Goal: Find specific fact: Find specific fact

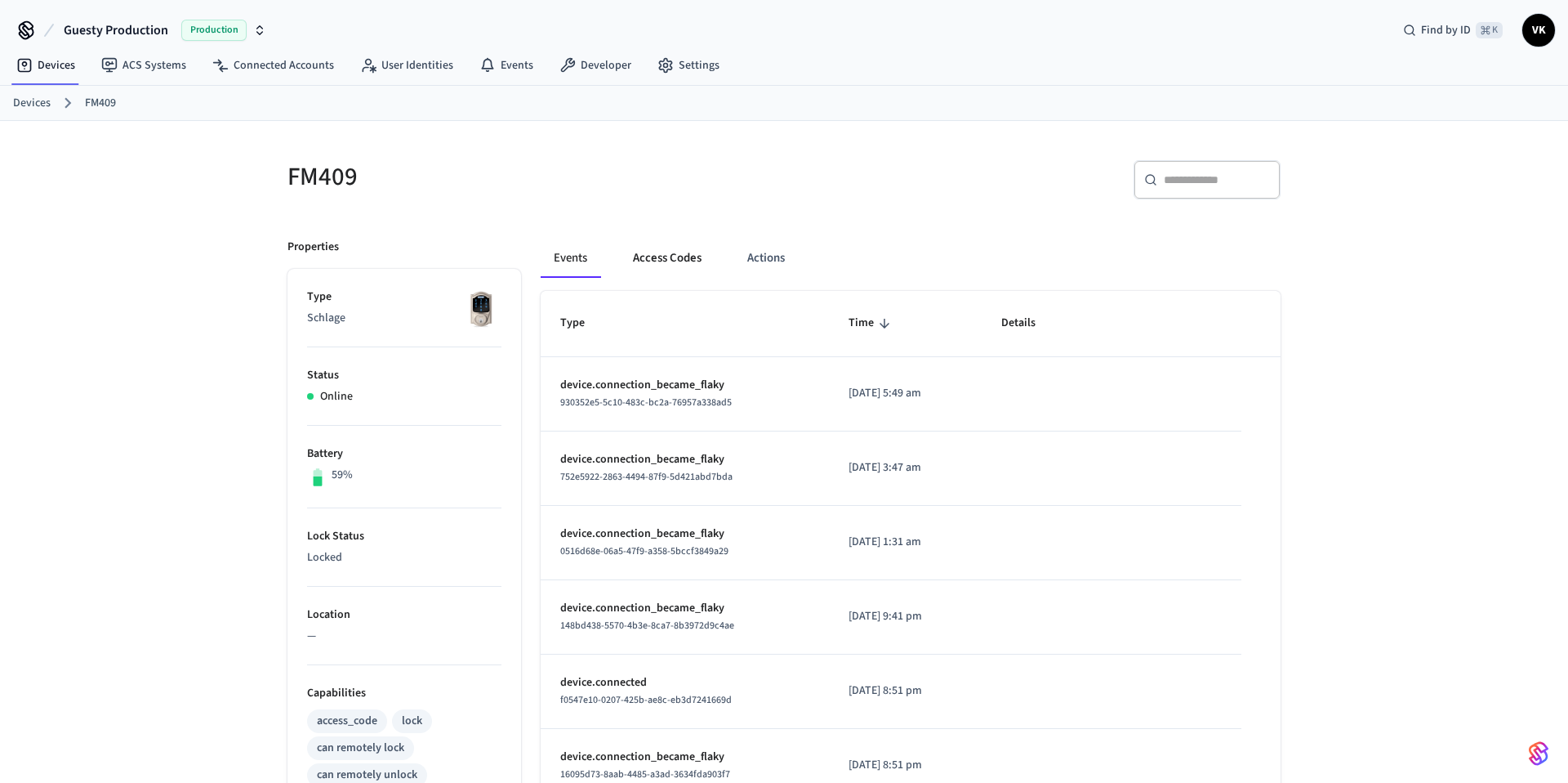
click at [681, 255] on button "Access Codes" at bounding box center [666, 258] width 95 height 39
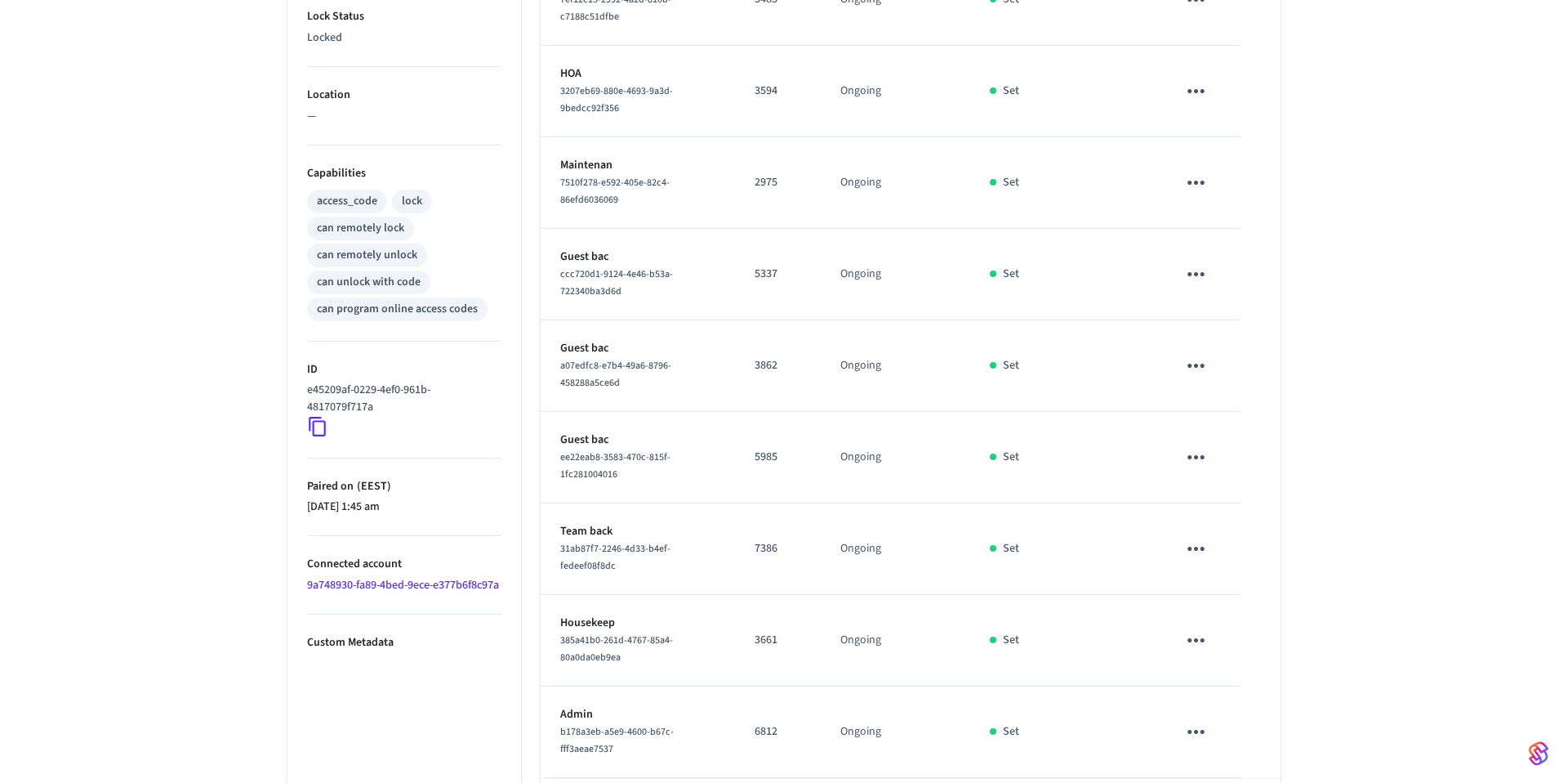
scroll to position [594, 0]
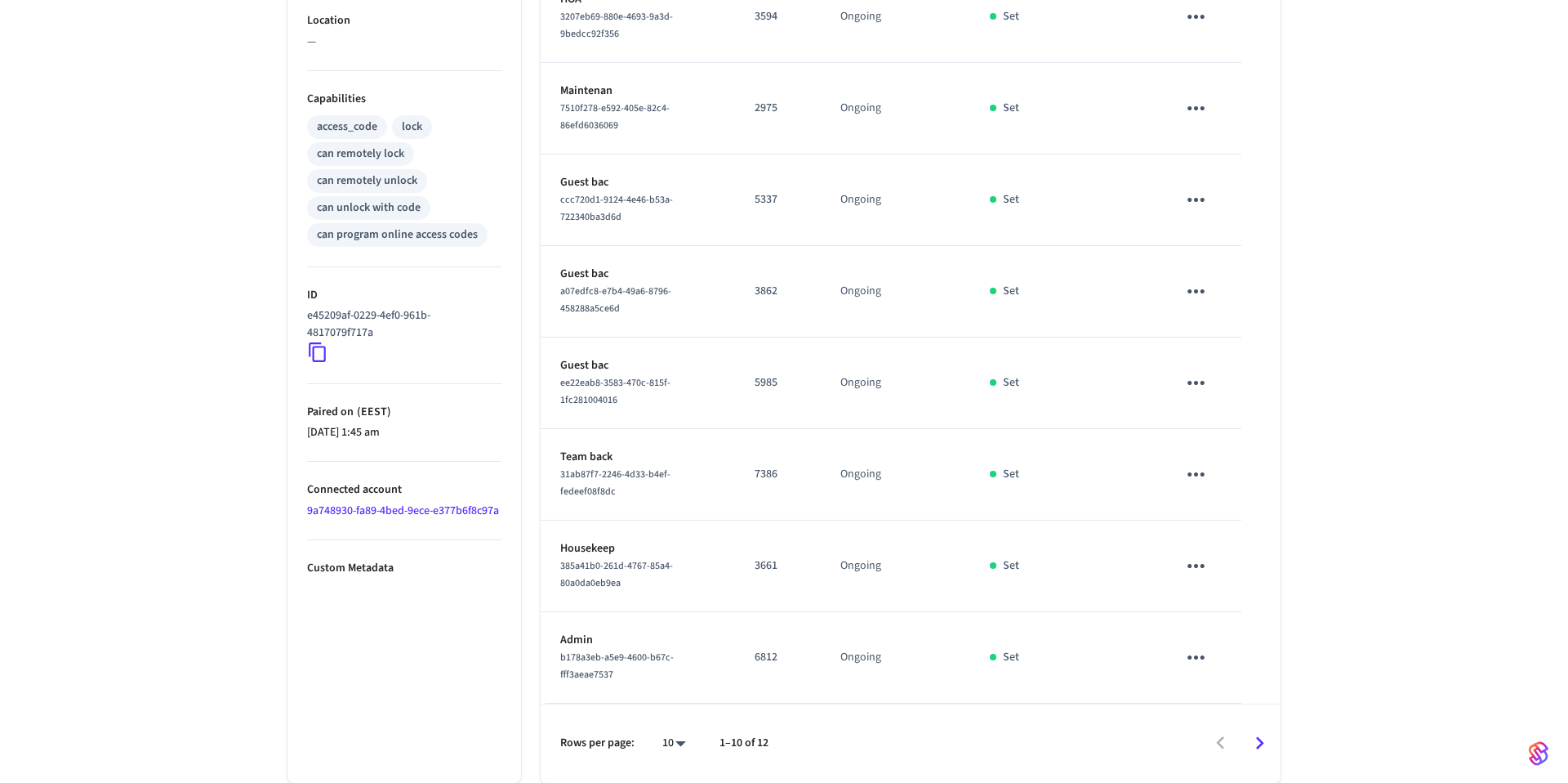
click at [677, 744] on body "Guesty Production Production Find by ID ⌘ K VK Devices ACS Systems Connected Ac…" at bounding box center [784, 95] width 1568 height 1377
click at [674, 660] on li "25" at bounding box center [667, 647] width 43 height 44
type input "**"
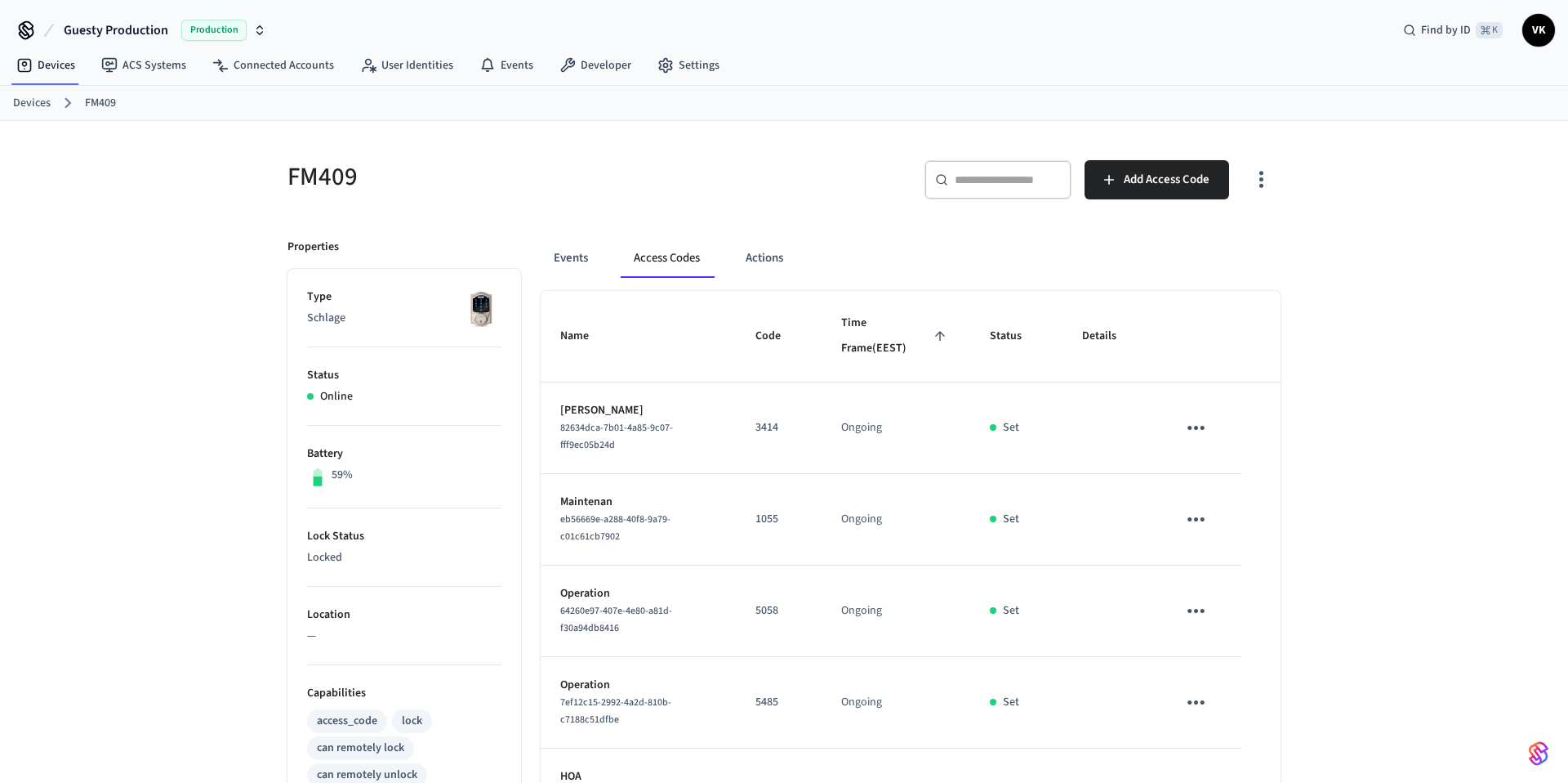
scroll to position [262, 0]
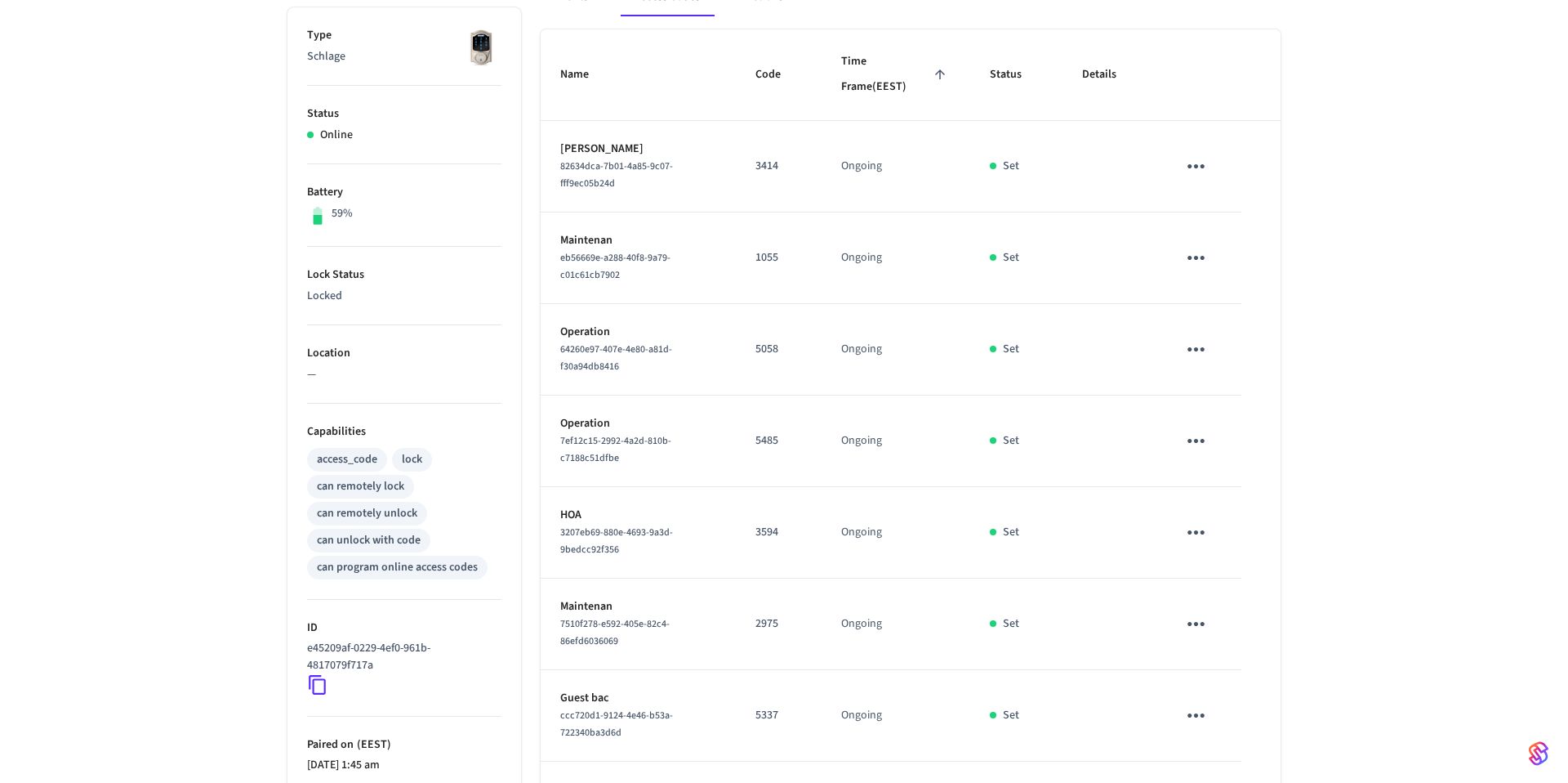
click at [1201, 257] on icon "sticky table" at bounding box center [1196, 258] width 17 height 4
click at [975, 301] on div at bounding box center [784, 391] width 1568 height 783
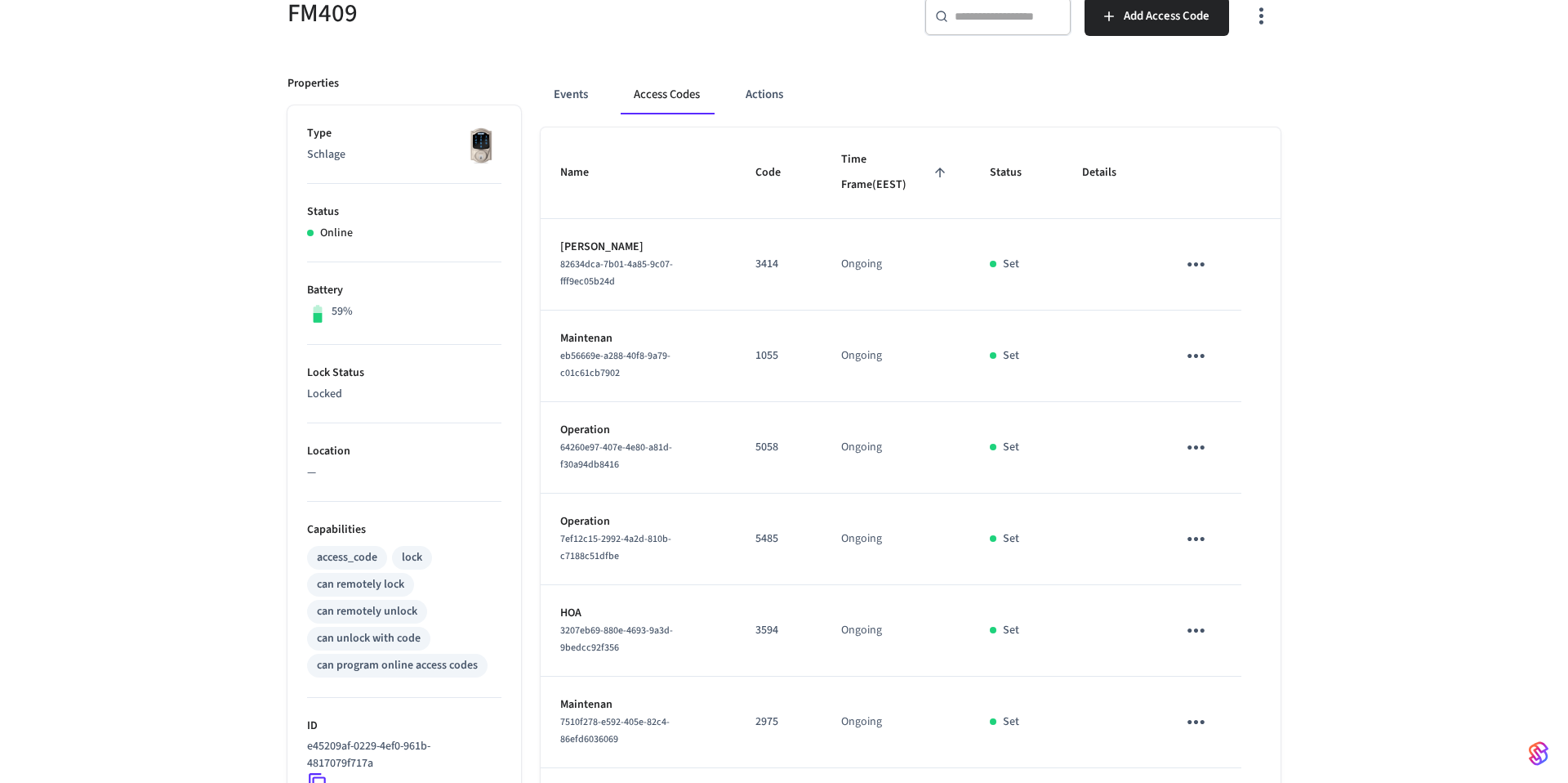
scroll to position [173, 0]
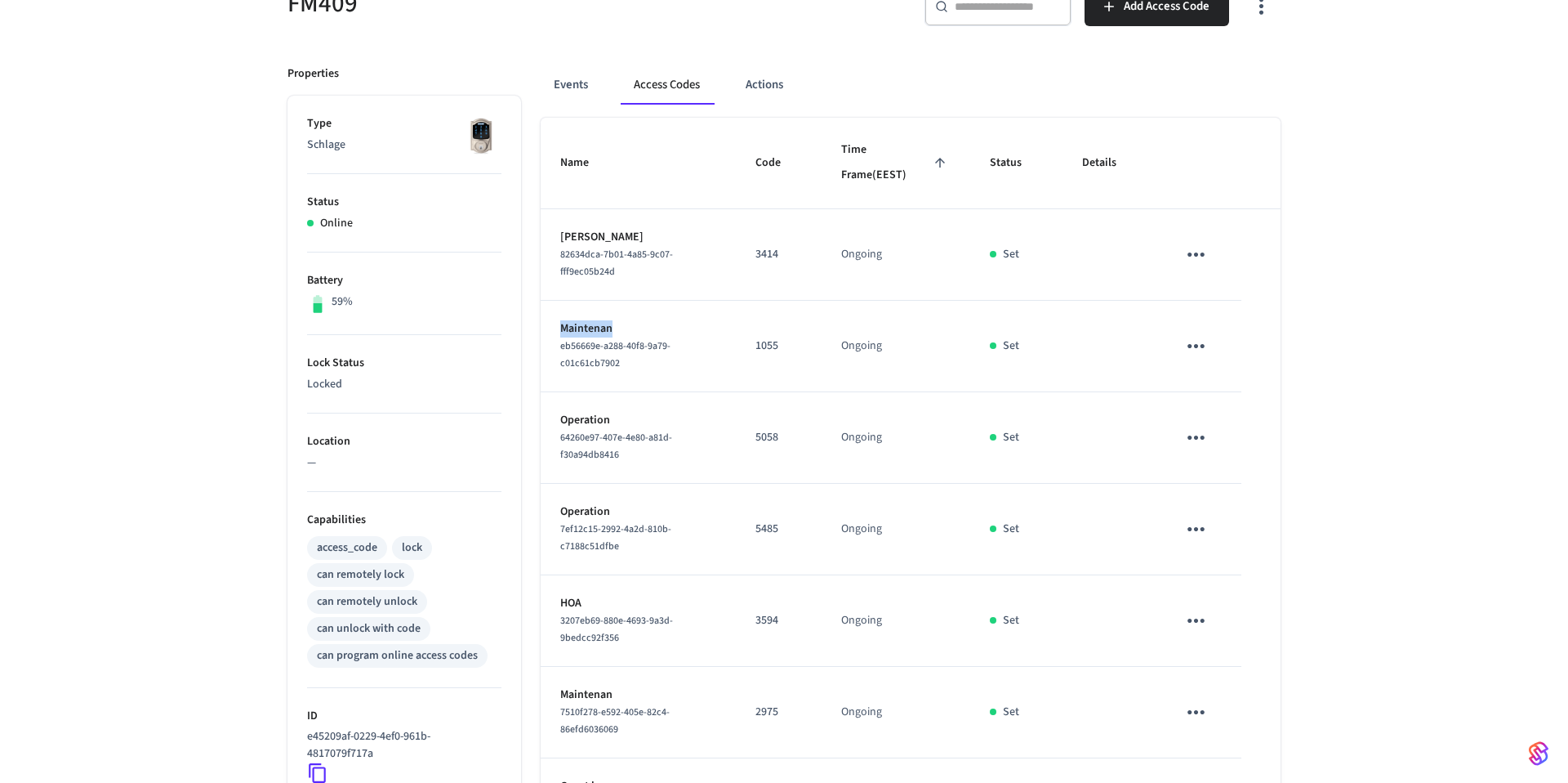
drag, startPoint x: 616, startPoint y: 329, endPoint x: 561, endPoint y: 329, distance: 55.0
click at [561, 329] on p "Maintenan" at bounding box center [638, 329] width 156 height 17
click at [723, 336] on td "Maintenan eb56669e-a288-40f8-9a79-c01c61cb7902" at bounding box center [638, 347] width 195 height 92
click at [766, 343] on p "1055" at bounding box center [779, 346] width 47 height 17
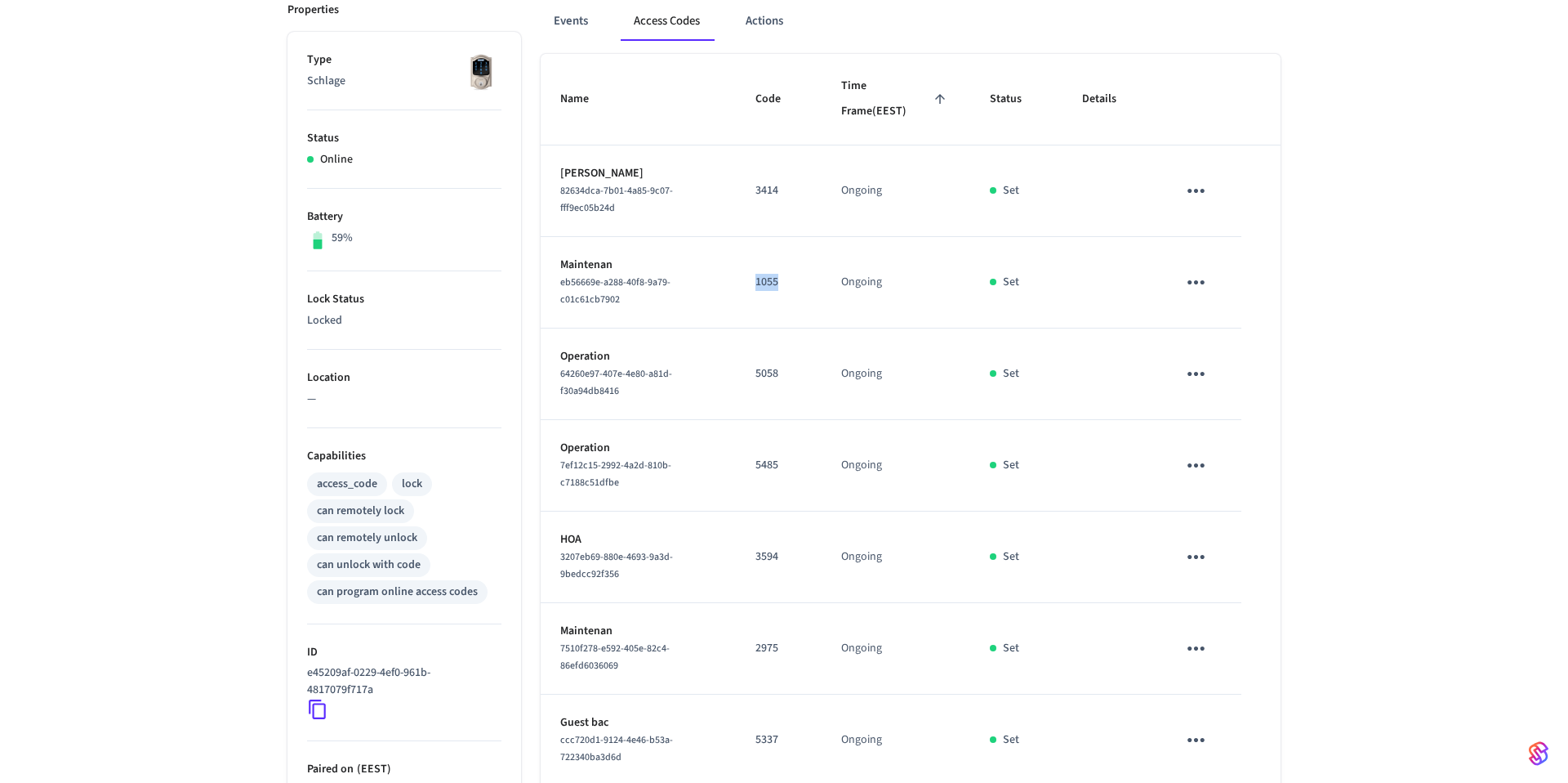
scroll to position [487, 0]
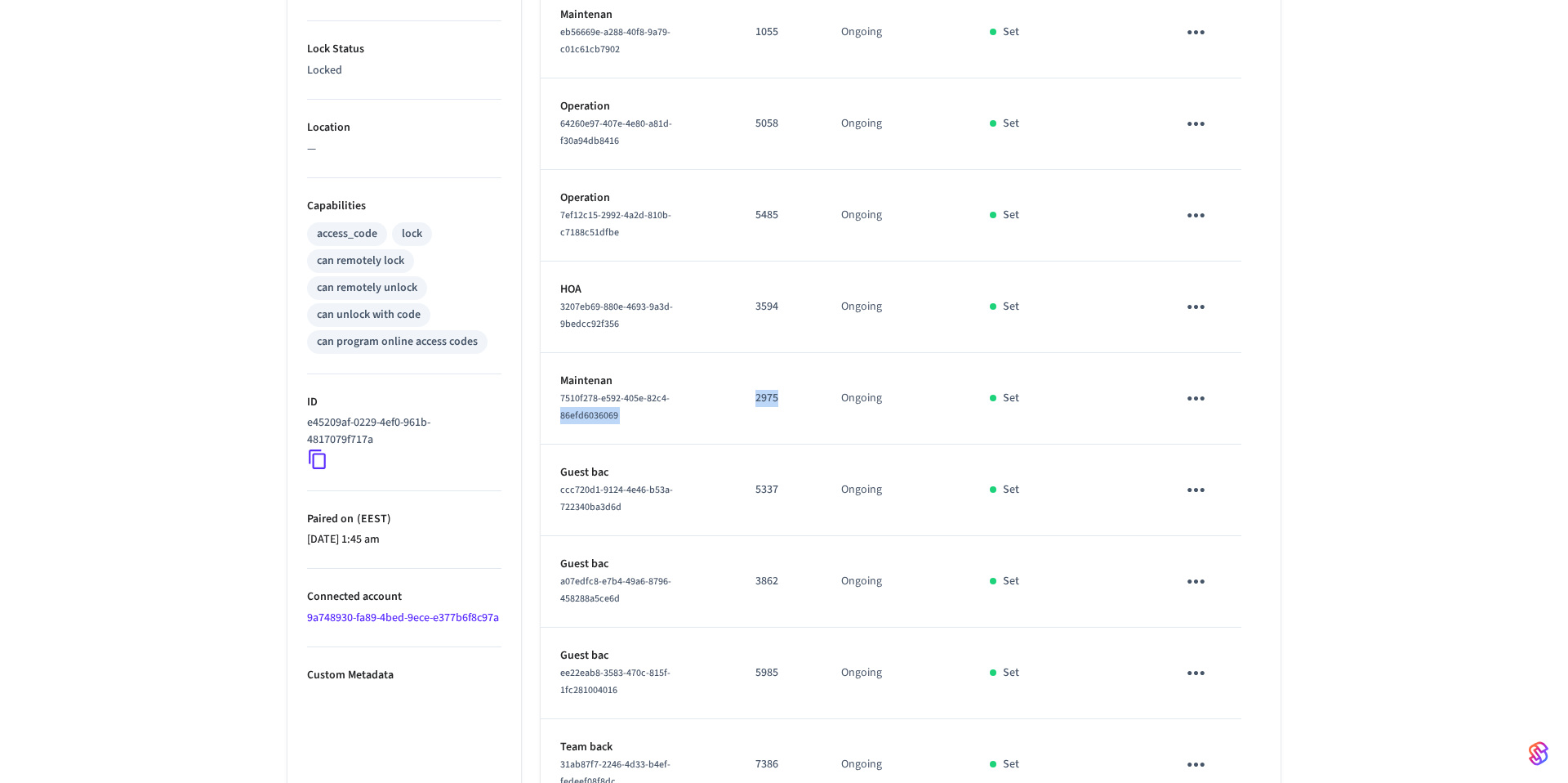
drag, startPoint x: 787, startPoint y: 394, endPoint x: 729, endPoint y: 394, distance: 58.0
click at [729, 394] on tr "Maintenan 7510f278-e592-405e-82c4-86efd6036069 2975 Ongoing Set" at bounding box center [910, 399] width 739 height 92
click at [797, 359] on td "2975" at bounding box center [778, 399] width 85 height 92
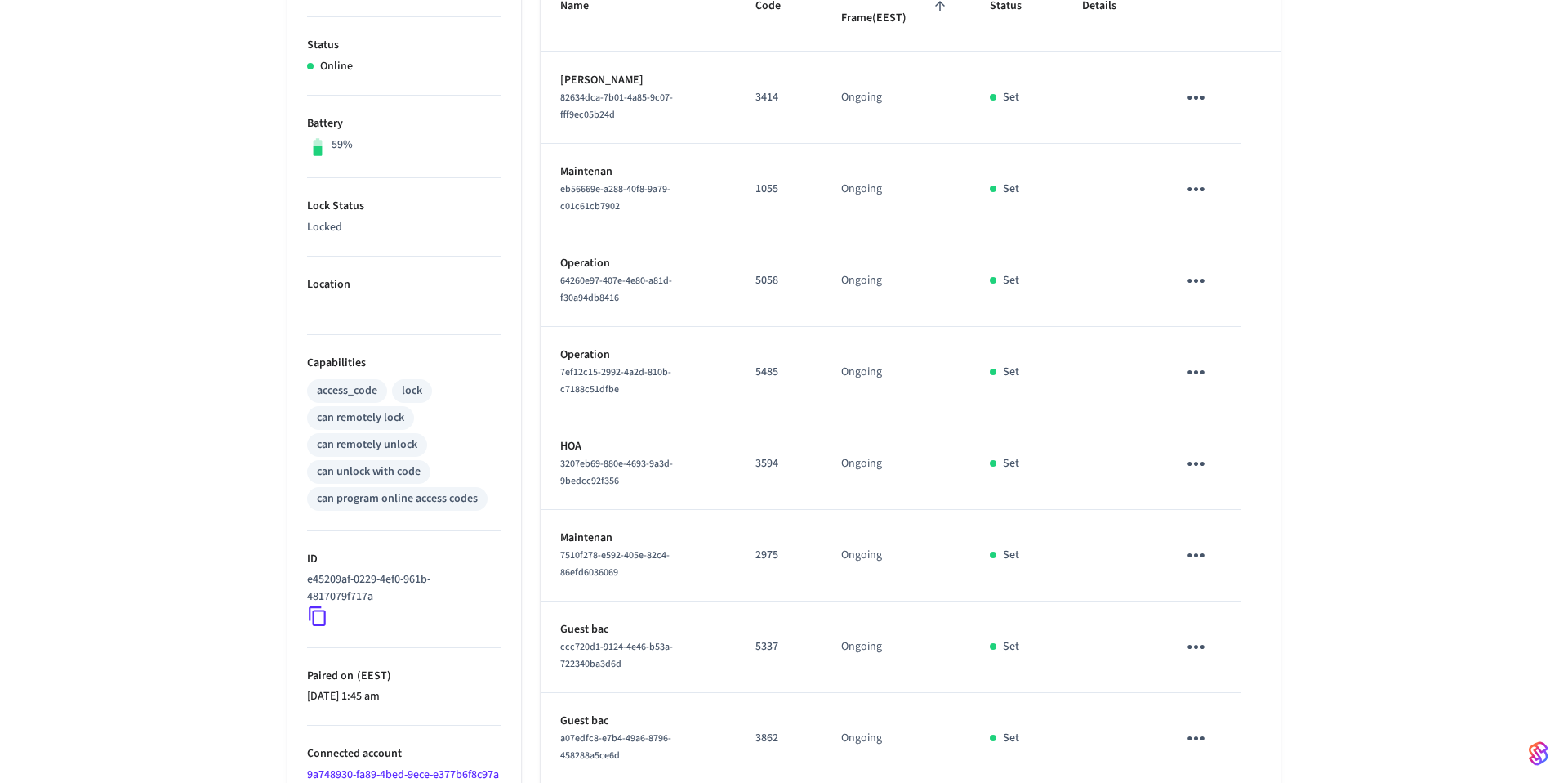
scroll to position [225, 0]
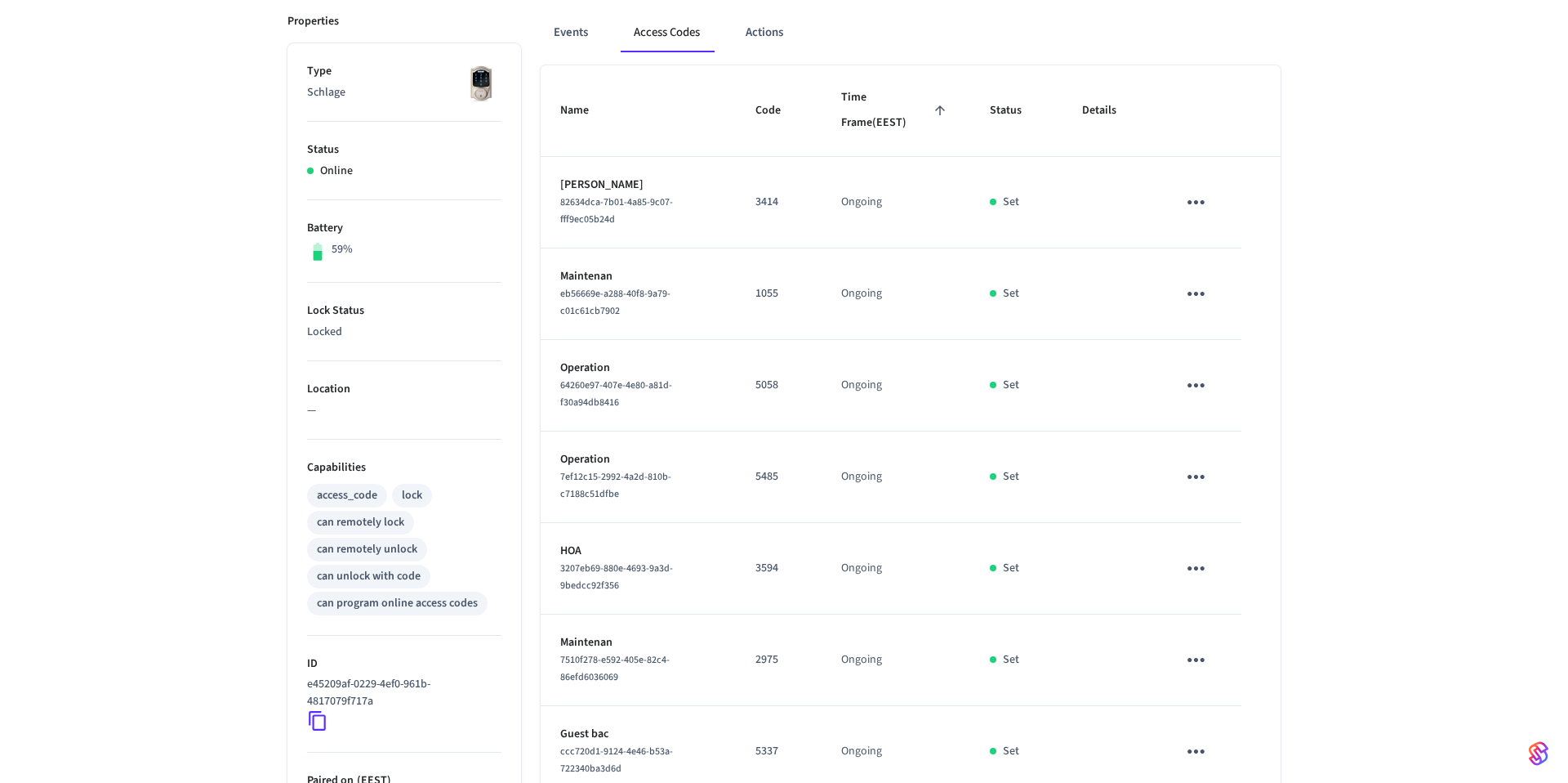
click at [647, 321] on td "Maintenan eb56669e-a288-40f8-9a79-c01c61cb7902" at bounding box center [638, 294] width 195 height 92
drag, startPoint x: 625, startPoint y: 312, endPoint x: 561, endPoint y: 295, distance: 66.2
click at [561, 295] on div "eb56669e-a288-40f8-9a79-c01c61cb7902" at bounding box center [638, 302] width 156 height 35
copy span "eb56669e-a288-40f8-9a79-c01c61cb7902"
click at [694, 489] on div "7ef12c15-2992-4a2d-810b-c7188c51dfbe" at bounding box center [638, 485] width 156 height 35
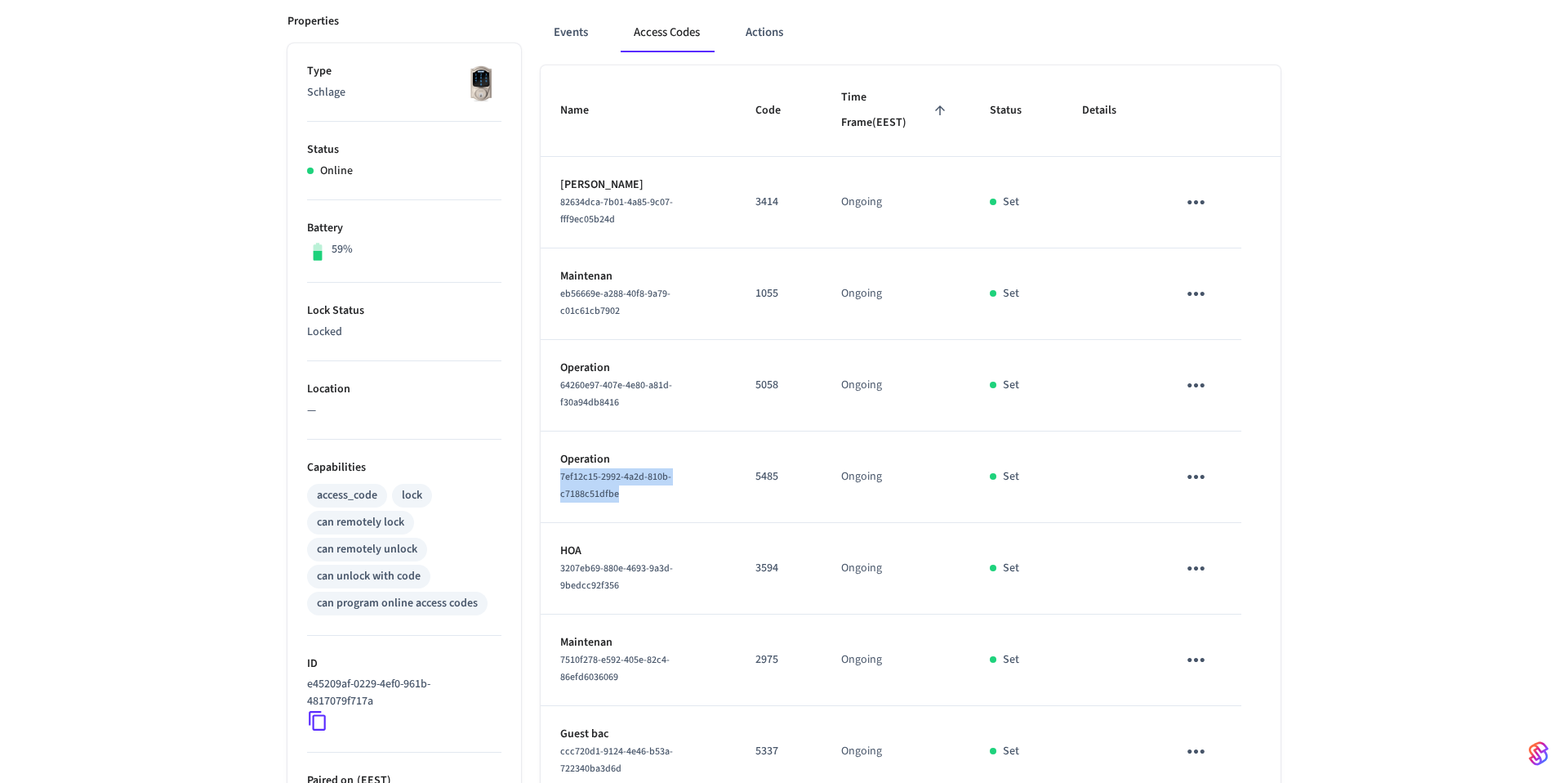
drag, startPoint x: 640, startPoint y: 494, endPoint x: 555, endPoint y: 473, distance: 87.6
click at [555, 473] on td "Operation 7ef12c15-2992-4a2d-810b-c7188c51dfbe" at bounding box center [638, 477] width 195 height 92
copy span "7ef12c15-2992-4a2d-810b-c7188c51dfbe"
click at [1317, 314] on div "FM409 ​ ​ Add Access Code Properties Type Schlage Status Online Battery 59% Loc…" at bounding box center [784, 614] width 1568 height 1438
drag, startPoint x: 636, startPoint y: 403, endPoint x: 560, endPoint y: 390, distance: 77.1
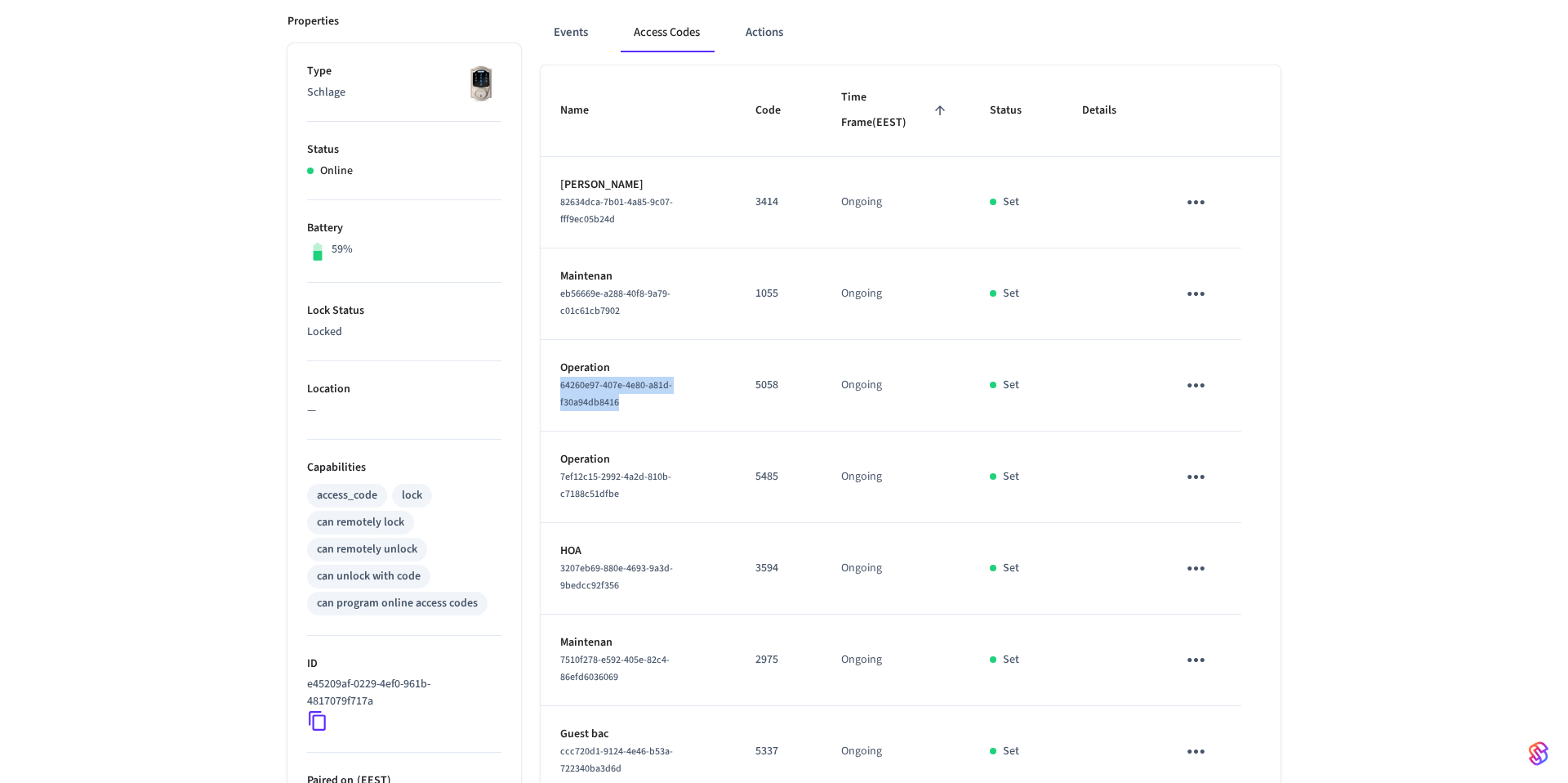
click at [560, 390] on div "64260e97-407e-4e80-a81d-f30a94db8416" at bounding box center [638, 394] width 156 height 35
copy span "64260e97-407e-4e80-a81d-f30a94db8416"
click at [747, 461] on td "5485" at bounding box center [778, 477] width 85 height 92
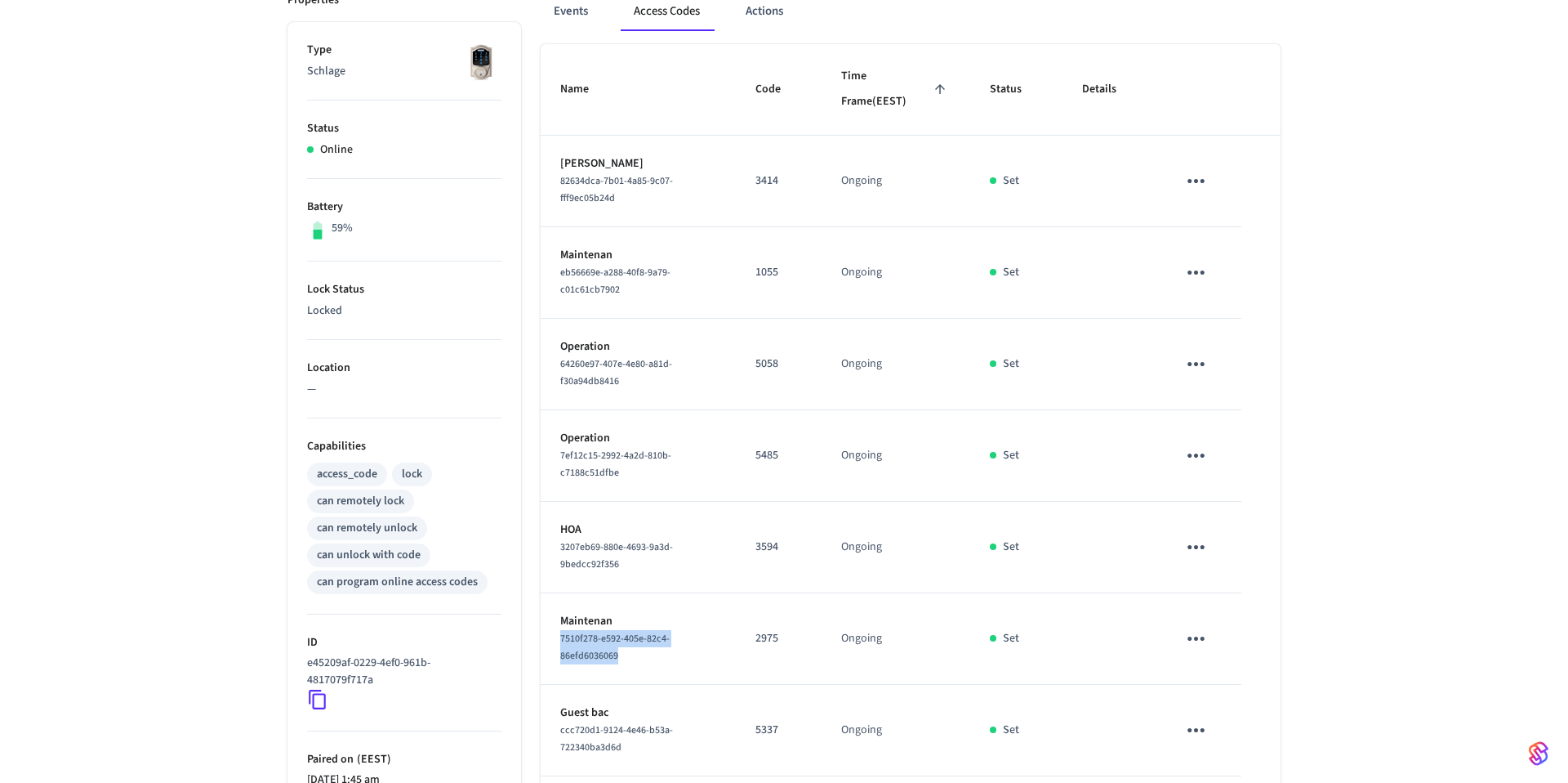
drag, startPoint x: 631, startPoint y: 663, endPoint x: 545, endPoint y: 640, distance: 89.0
click at [545, 640] on td "Maintenan 7510f278-e592-405e-82c4-86efd6036069" at bounding box center [638, 640] width 195 height 92
copy span "7510f278-e592-405e-82c4-86efd6036069"
